Goal: Task Accomplishment & Management: Manage account settings

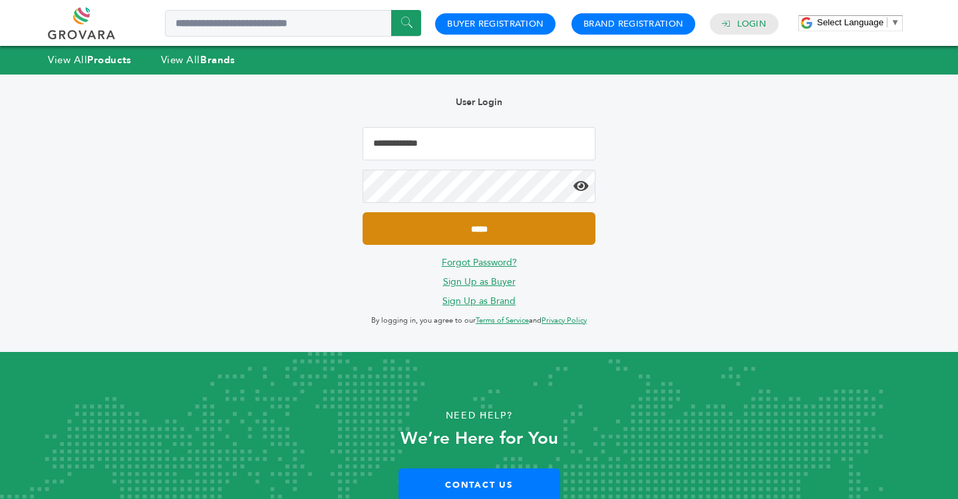
type input "**********"
click at [477, 230] on input "*****" at bounding box center [478, 228] width 233 height 33
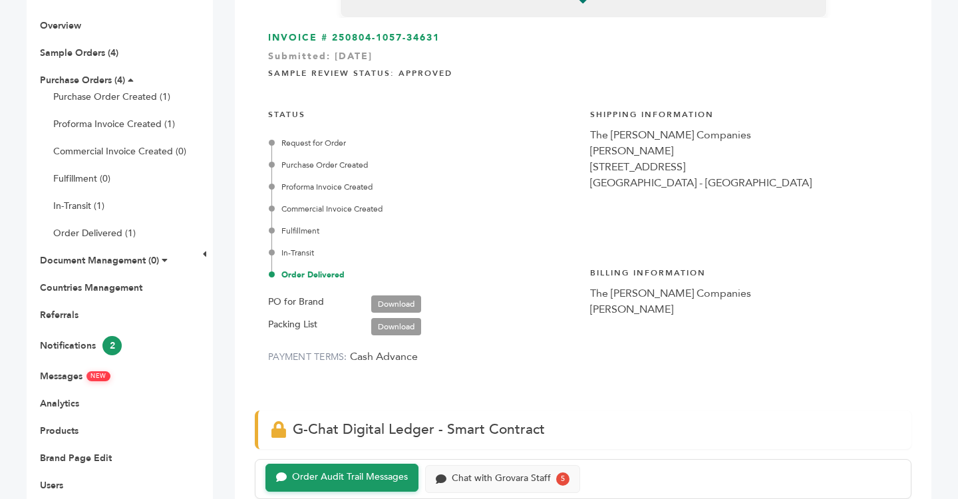
scroll to position [184, 0]
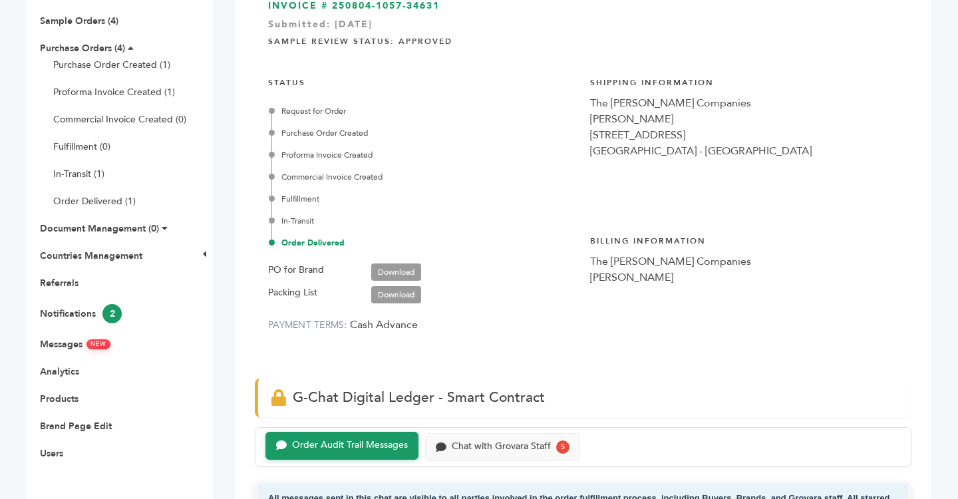
click at [75, 335] on ul "Overview Sample Orders (4) Purchase Orders (4) Purchase Order Created (1) Profo…" at bounding box center [110, 223] width 166 height 472
click at [65, 348] on link "Messages NEW" at bounding box center [75, 344] width 70 height 13
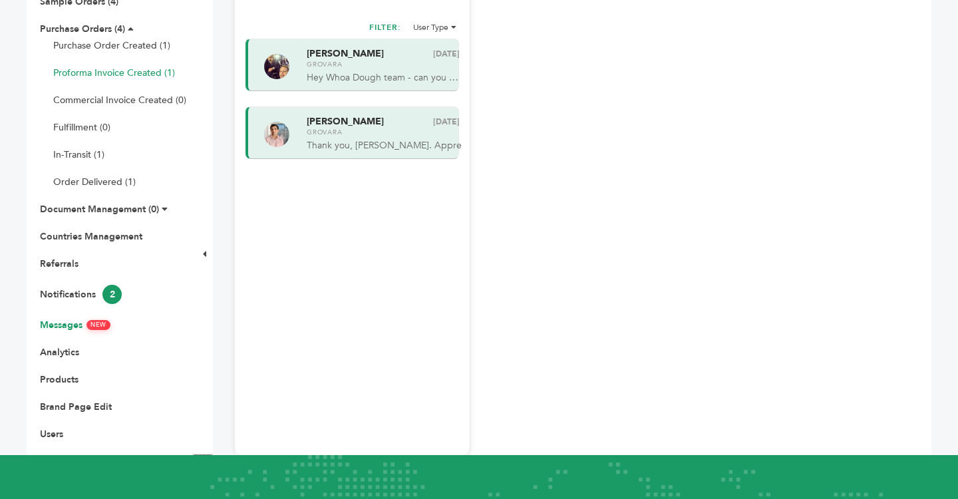
scroll to position [242, 0]
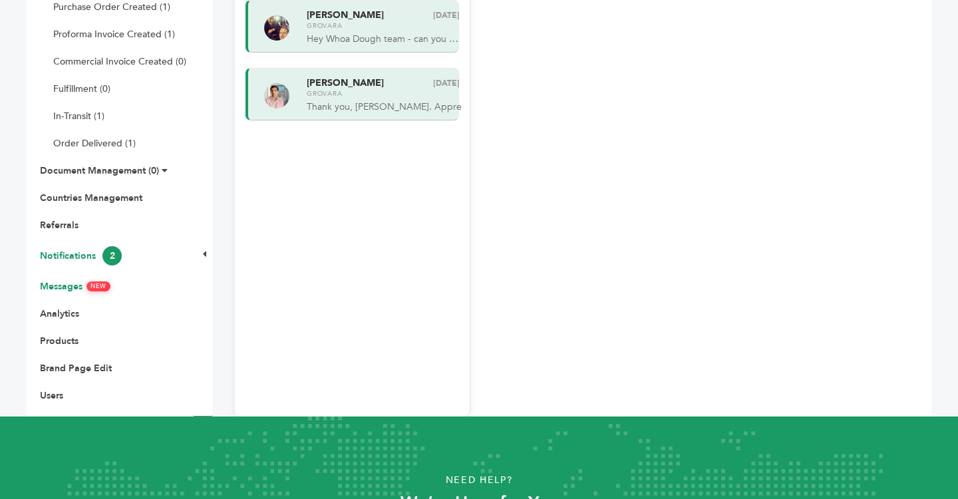
click at [82, 255] on link "Notifications 2" at bounding box center [81, 255] width 82 height 13
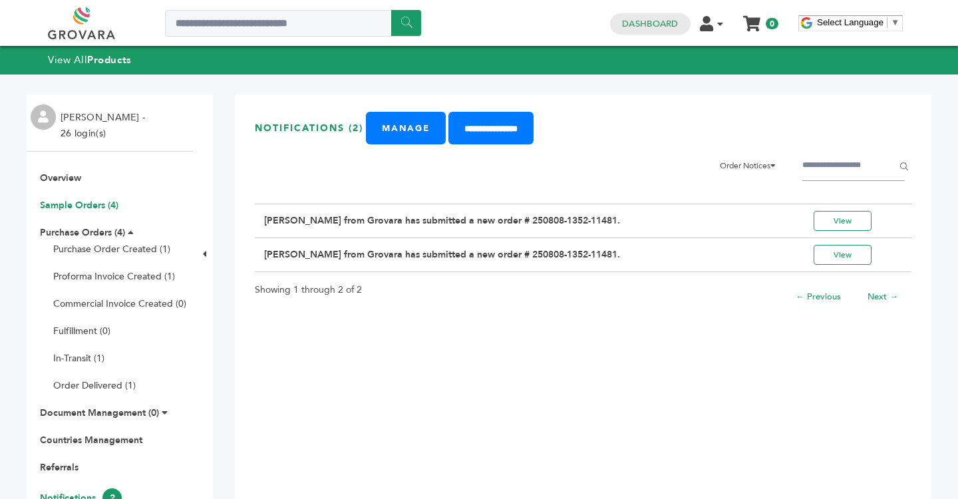
click at [90, 200] on link "Sample Orders (4)" at bounding box center [79, 205] width 78 height 13
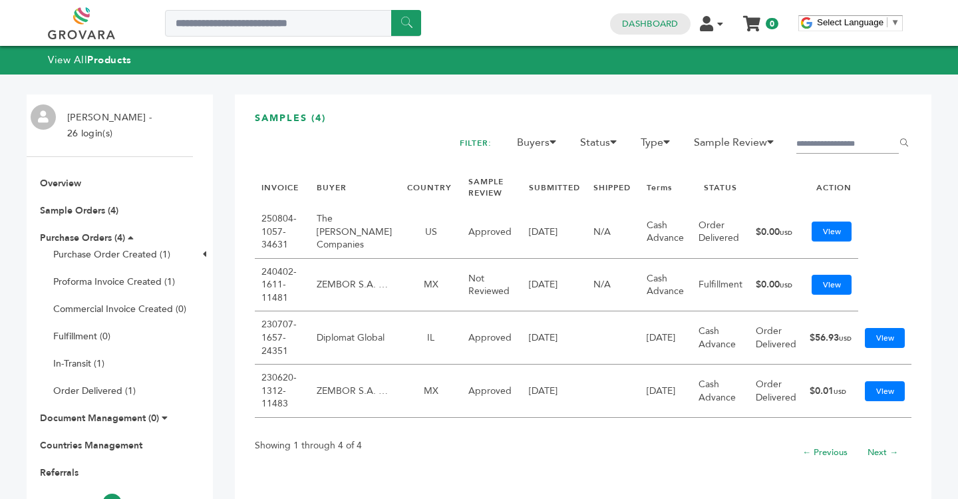
click at [336, 230] on td "The [PERSON_NAME] Companies" at bounding box center [355, 231] width 90 height 53
click at [329, 224] on td "The [PERSON_NAME] Companies" at bounding box center [355, 231] width 90 height 53
click at [833, 231] on link "View" at bounding box center [831, 231] width 40 height 20
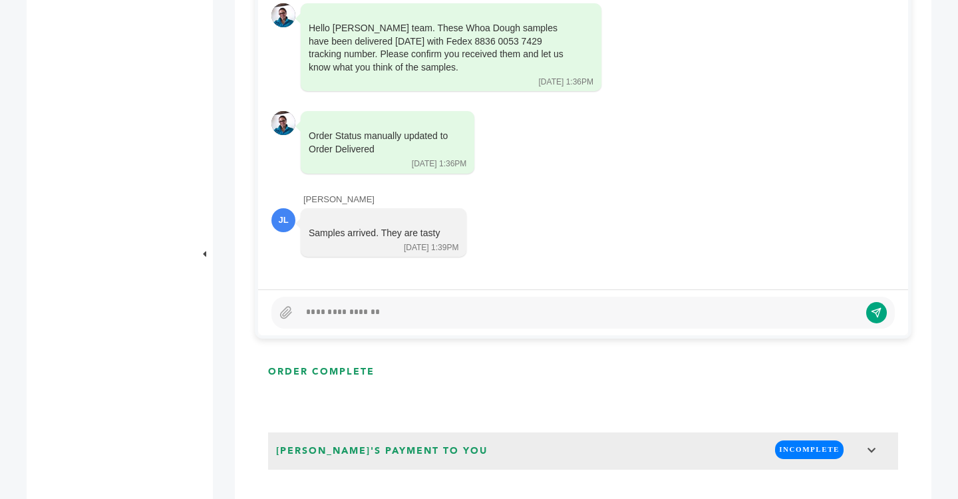
scroll to position [738, 0]
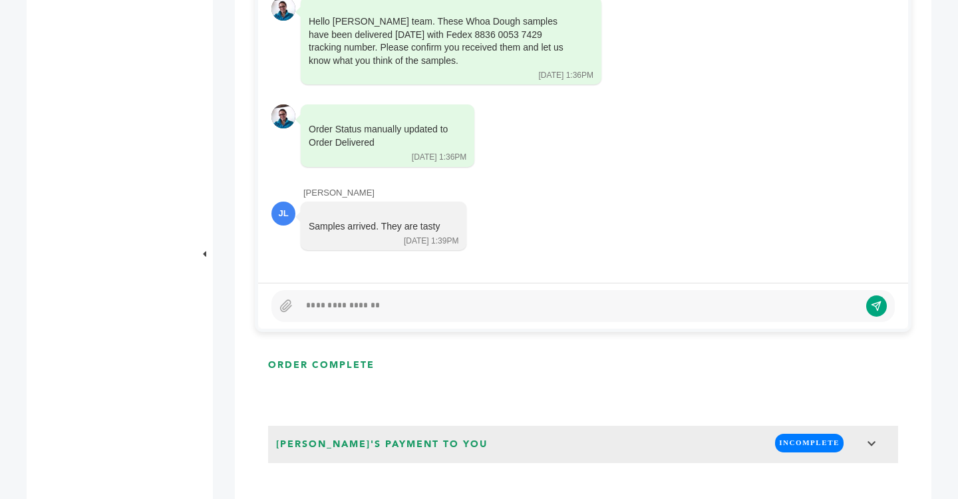
click at [401, 317] on div at bounding box center [582, 306] width 623 height 32
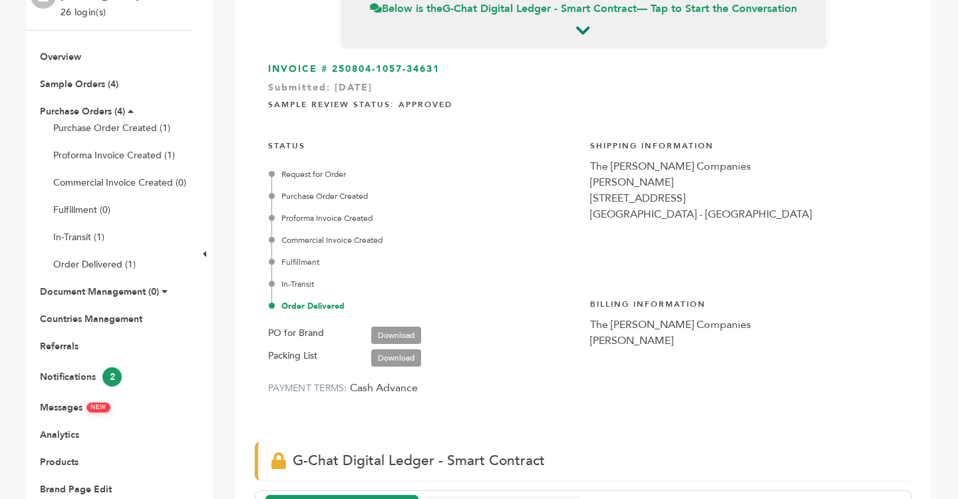
scroll to position [118, 0]
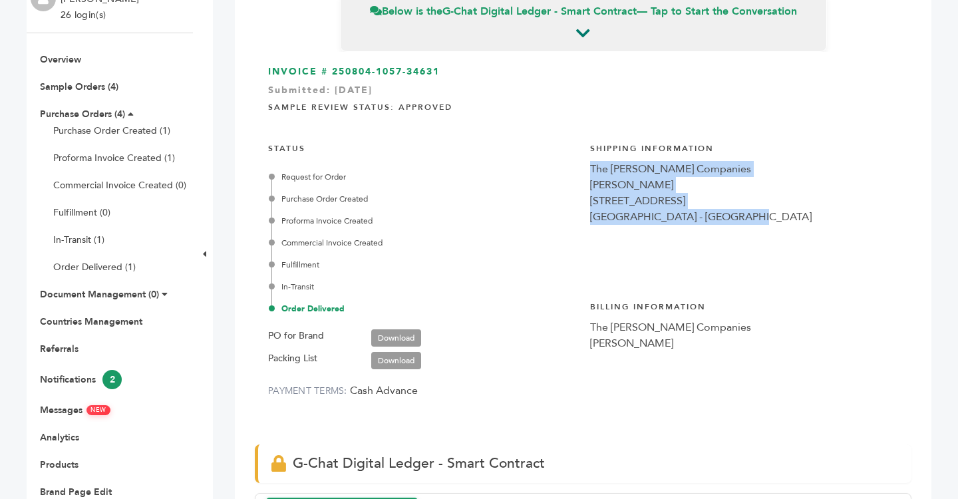
drag, startPoint x: 752, startPoint y: 216, endPoint x: 591, endPoint y: 163, distance: 170.1
click at [591, 163] on div "Shipping Information The [PERSON_NAME] Companies [PERSON_NAME] [STREET_ADDRESS]…" at bounding box center [744, 205] width 309 height 145
copy div "The [PERSON_NAME] Companies [PERSON_NAME] [STREET_ADDRESS]"
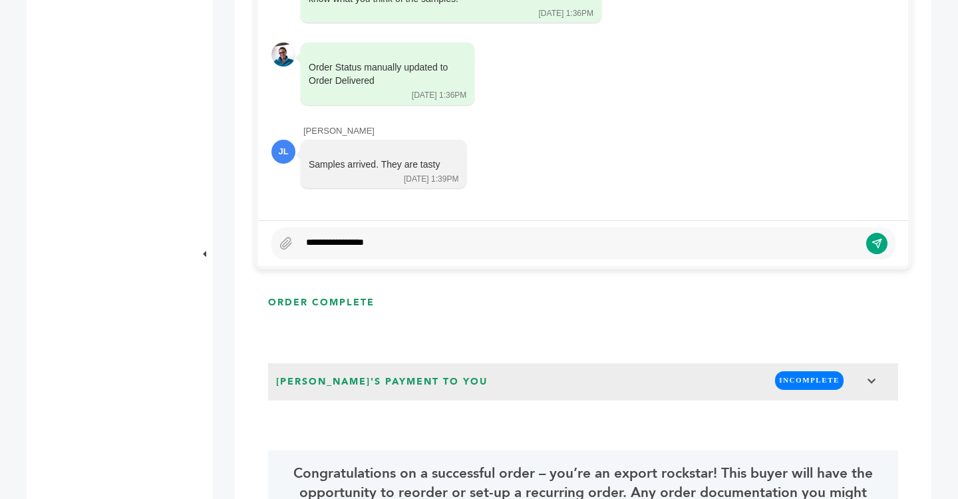
scroll to position [789, 0]
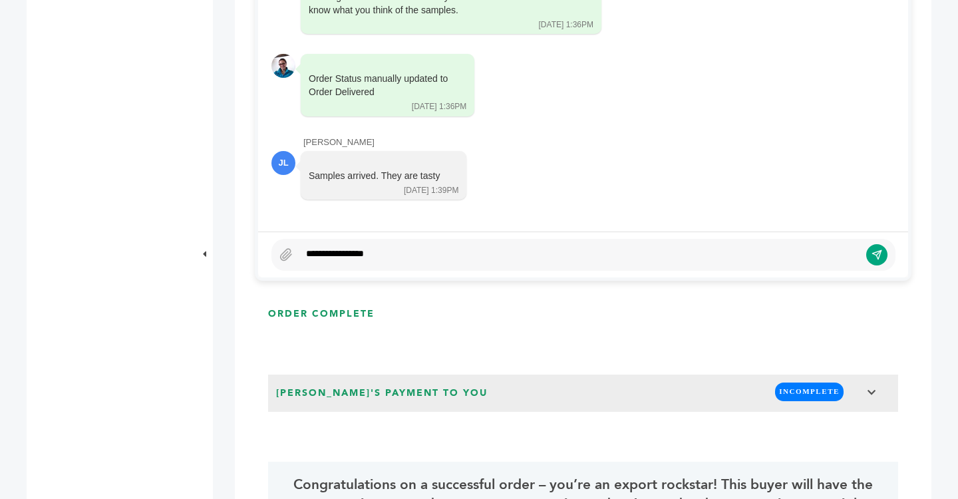
click at [427, 229] on div "Grovara - [PERSON_NAME] Thanks for the sample order, [PERSON_NAME]. We look for…" at bounding box center [583, 76] width 650 height 310
click at [414, 249] on div "**********" at bounding box center [579, 255] width 560 height 16
